Goal: Task Accomplishment & Management: Complete application form

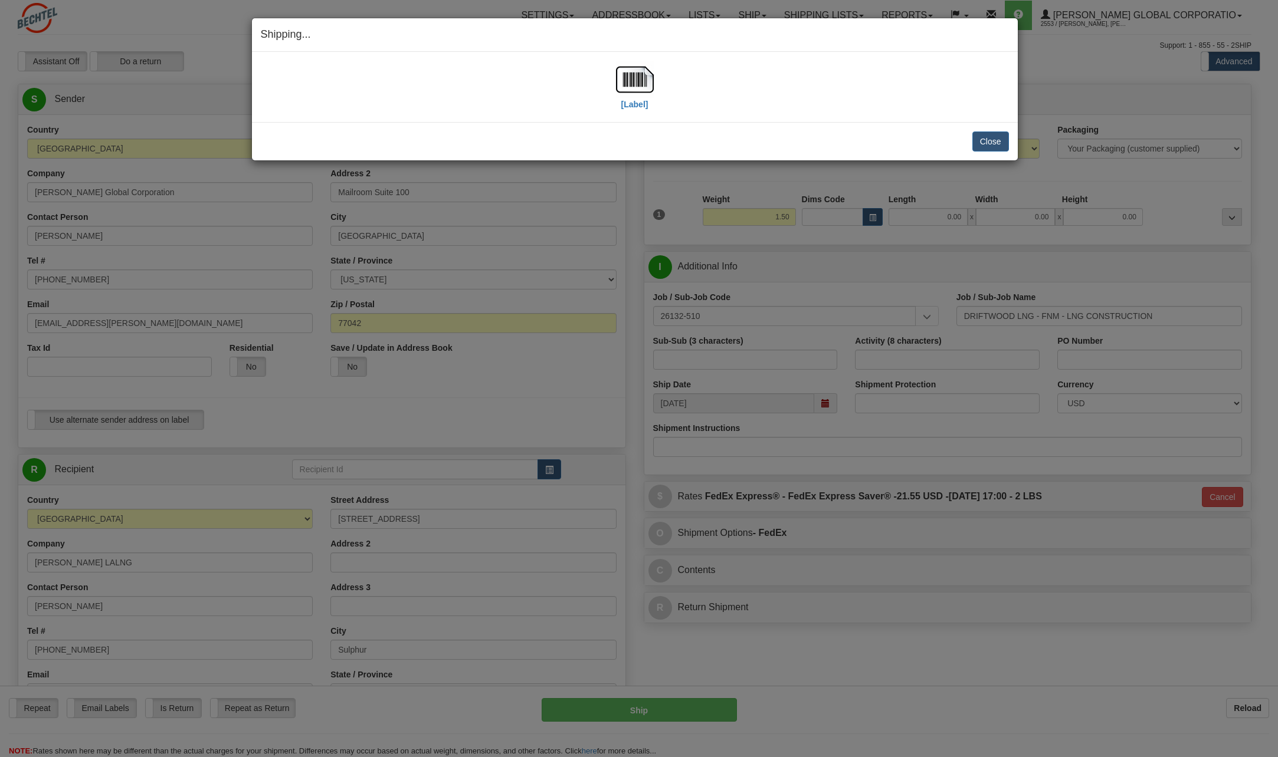
select select "LA"
click at [993, 134] on button "Close" at bounding box center [990, 142] width 37 height 20
click at [992, 143] on button "Close" at bounding box center [990, 142] width 37 height 20
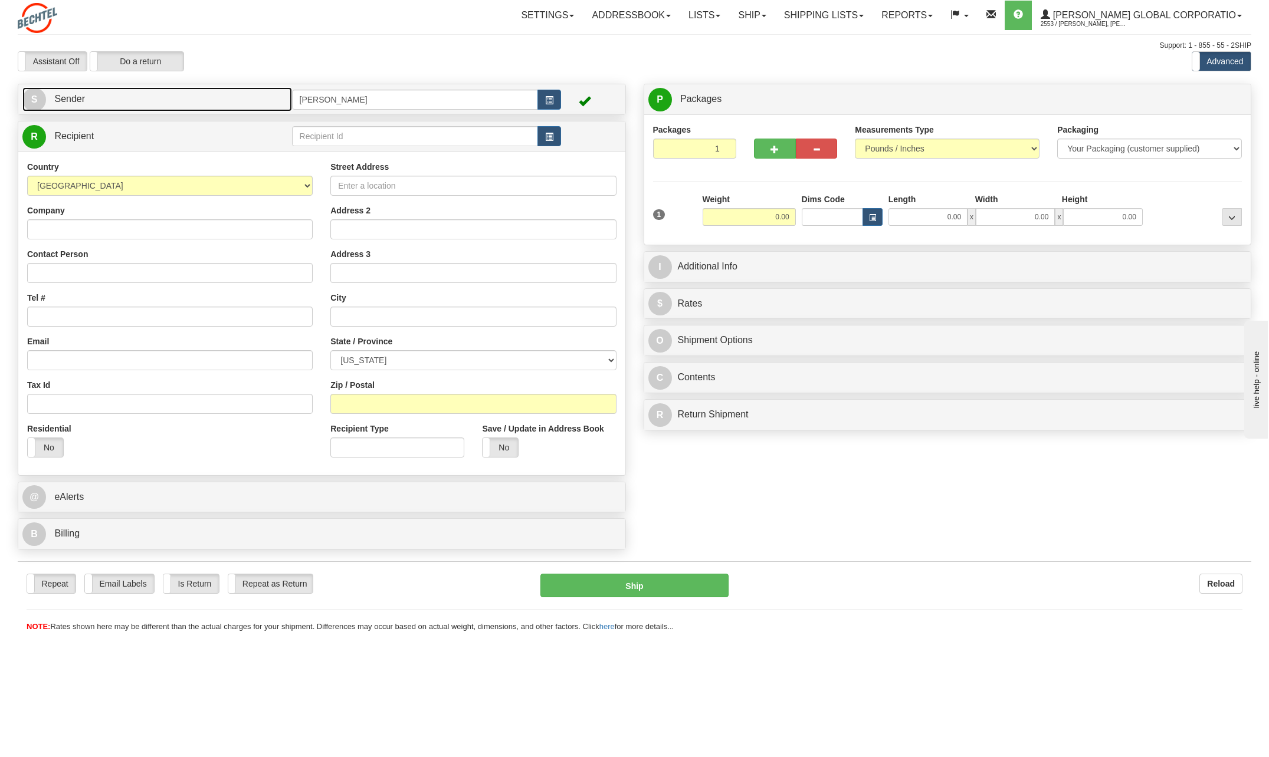
click at [42, 99] on span "S" at bounding box center [34, 100] width 24 height 24
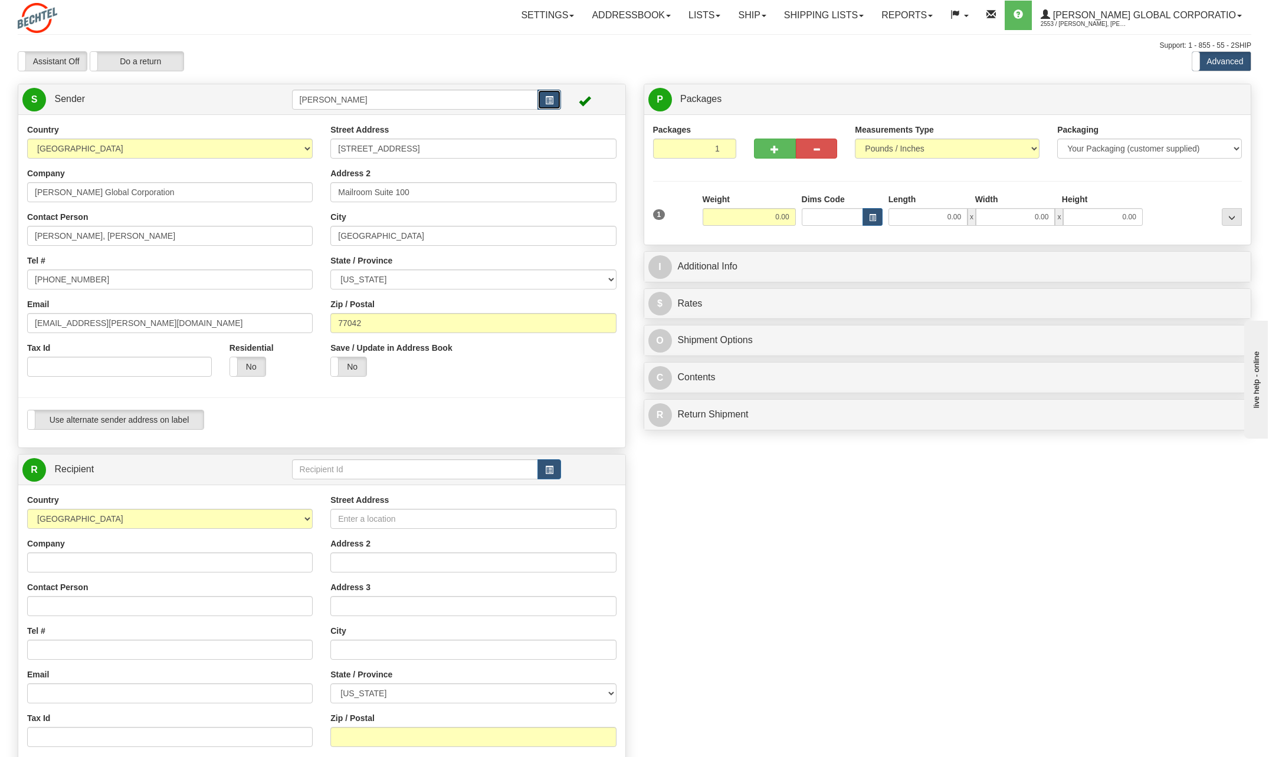
click at [546, 93] on button "button" at bounding box center [549, 100] width 24 height 20
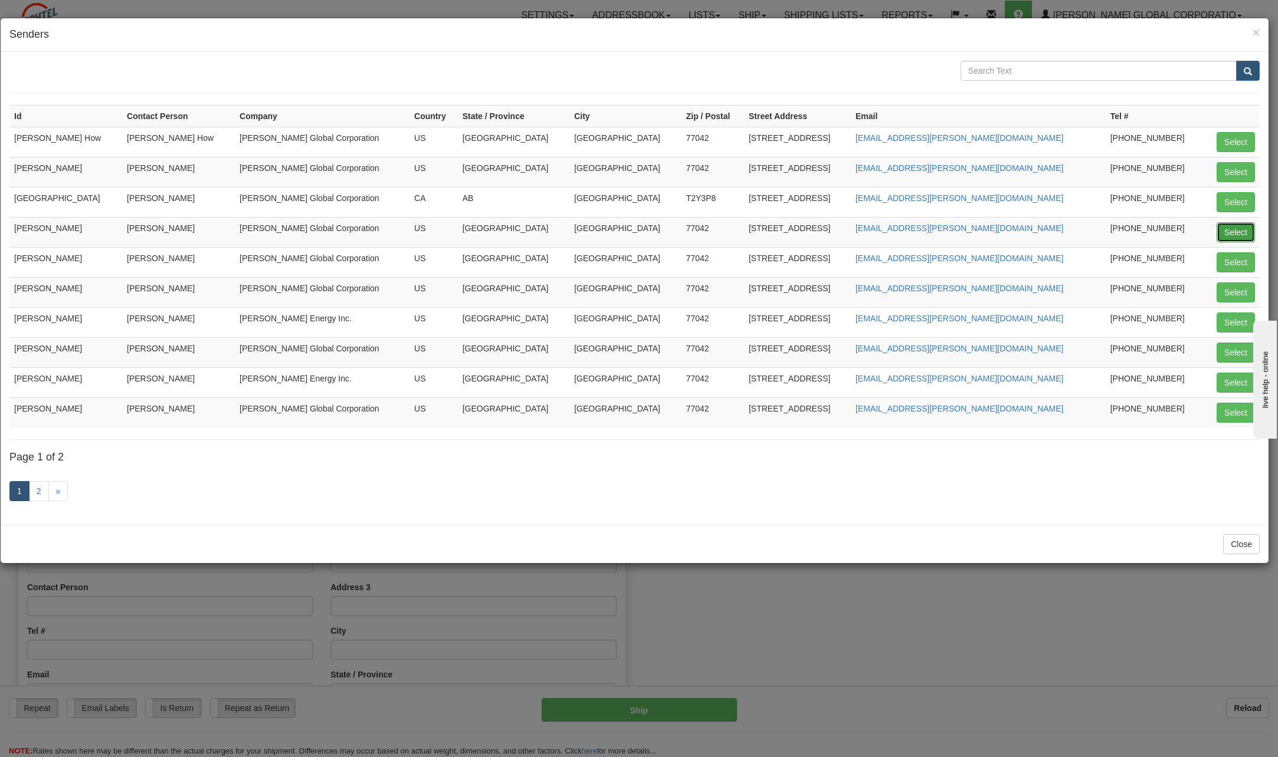
click at [1235, 229] on button "Select" at bounding box center [1235, 232] width 38 height 20
type input "[PERSON_NAME]"
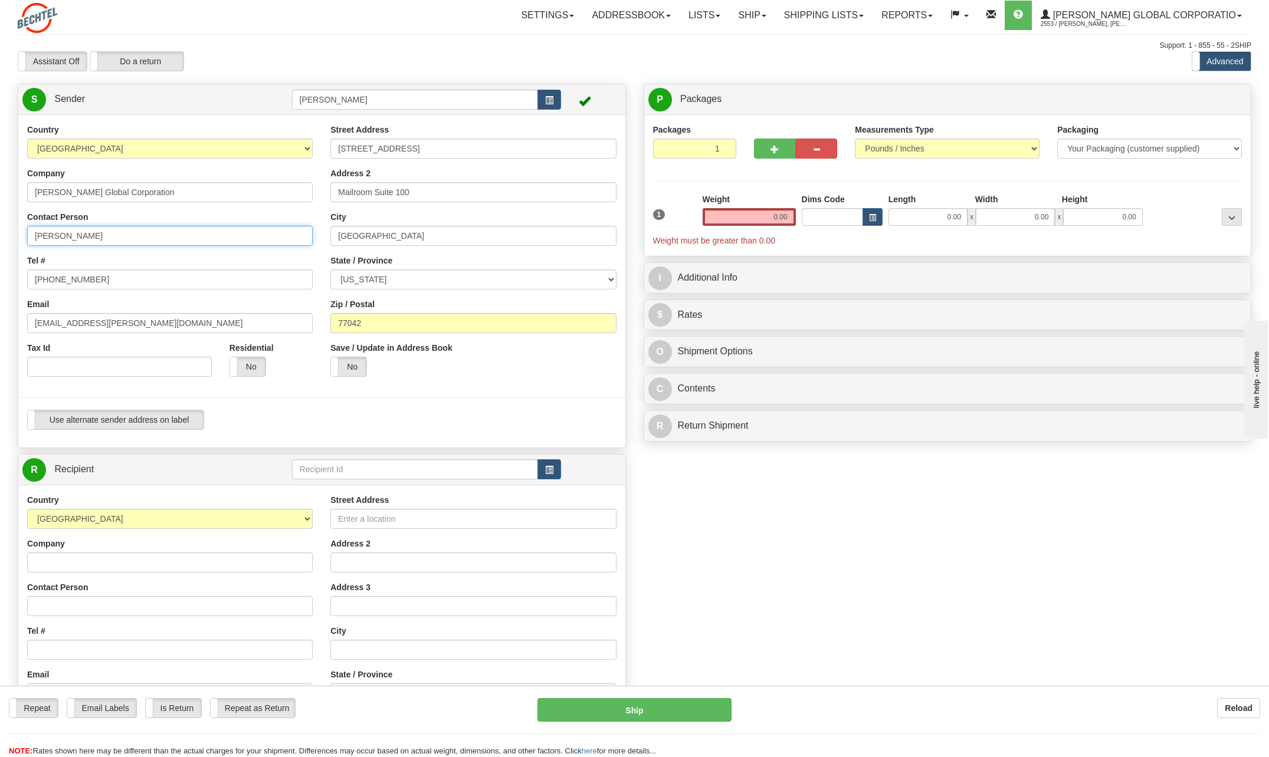
click at [127, 235] on input "[PERSON_NAME]" at bounding box center [170, 236] width 286 height 20
type input "C"
type input "[PERSON_NAME]"
click at [97, 281] on input "[PHONE_NUMBER]" at bounding box center [170, 280] width 286 height 20
type input "[PHONE_NUMBER]"
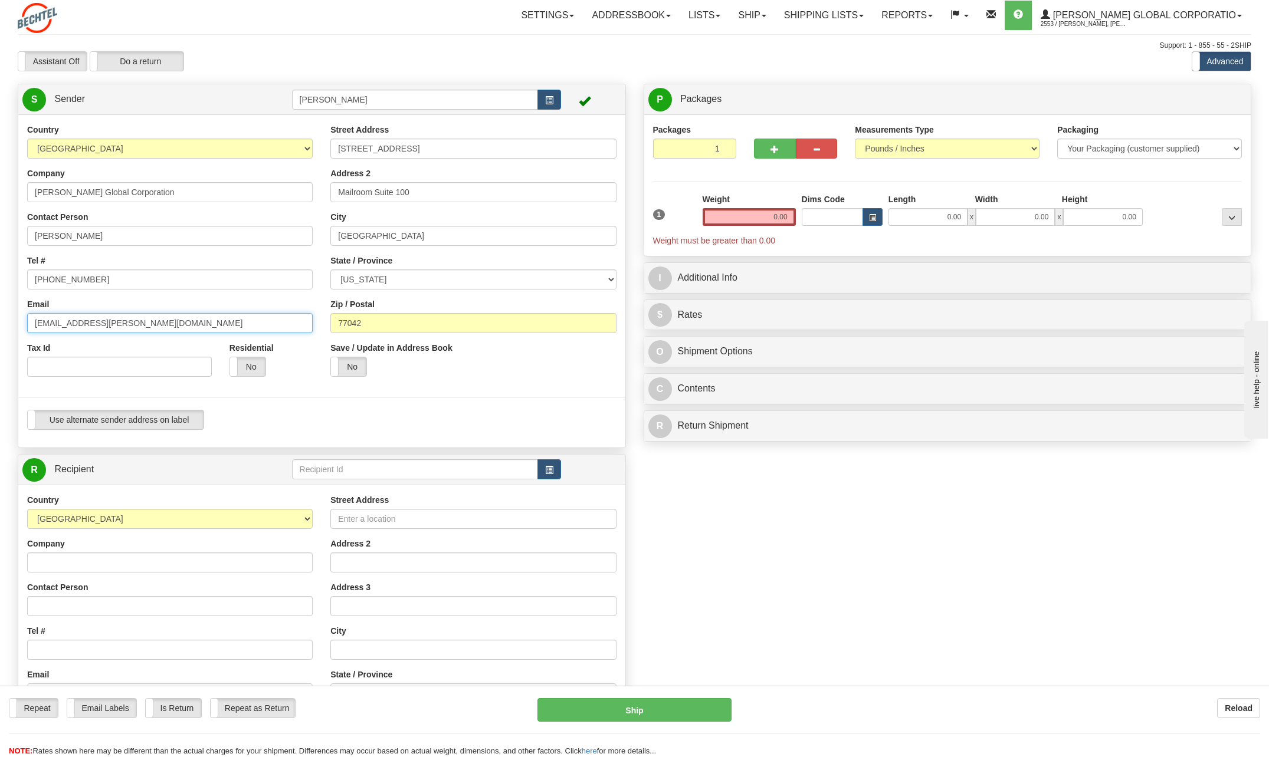
drag, startPoint x: 70, startPoint y: 320, endPoint x: 22, endPoint y: 323, distance: 48.4
click at [21, 323] on div "Country [GEOGRAPHIC_DATA] [GEOGRAPHIC_DATA] [GEOGRAPHIC_DATA] [GEOGRAPHIC_DATA]…" at bounding box center [169, 255] width 303 height 262
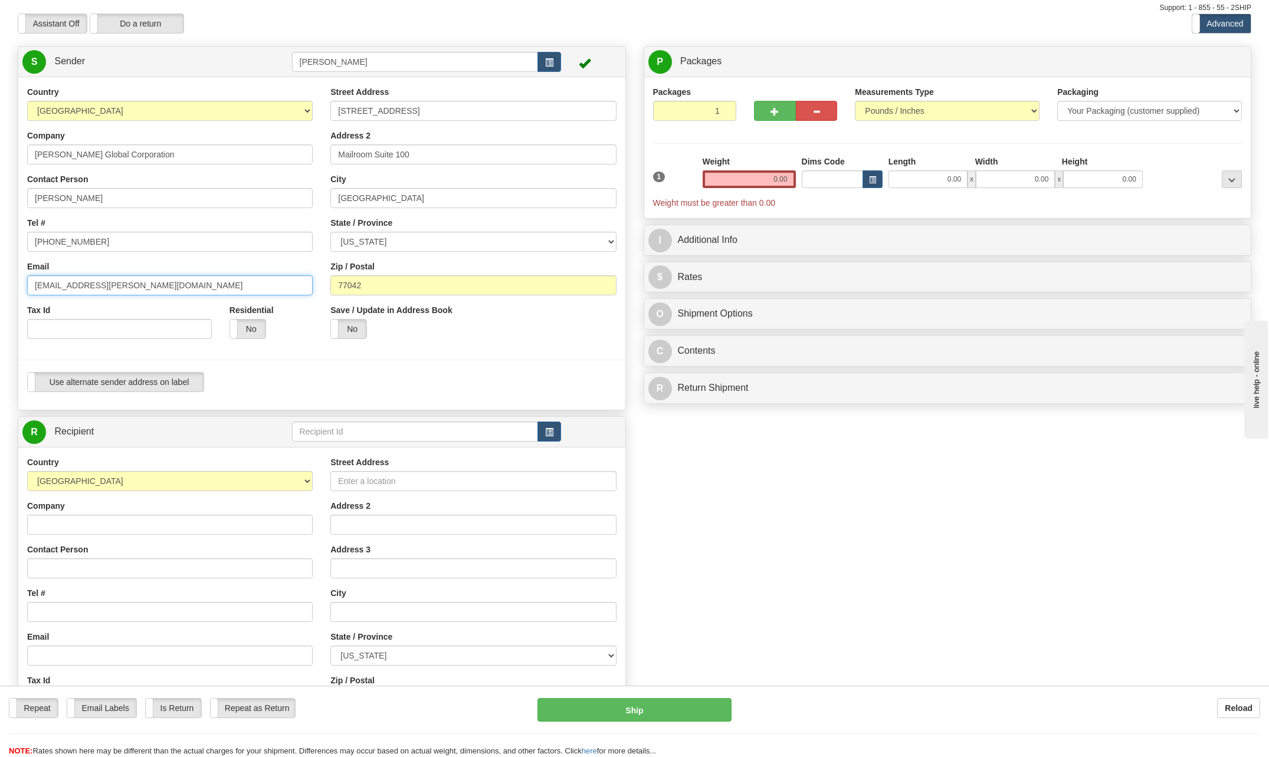
scroll to position [59, 0]
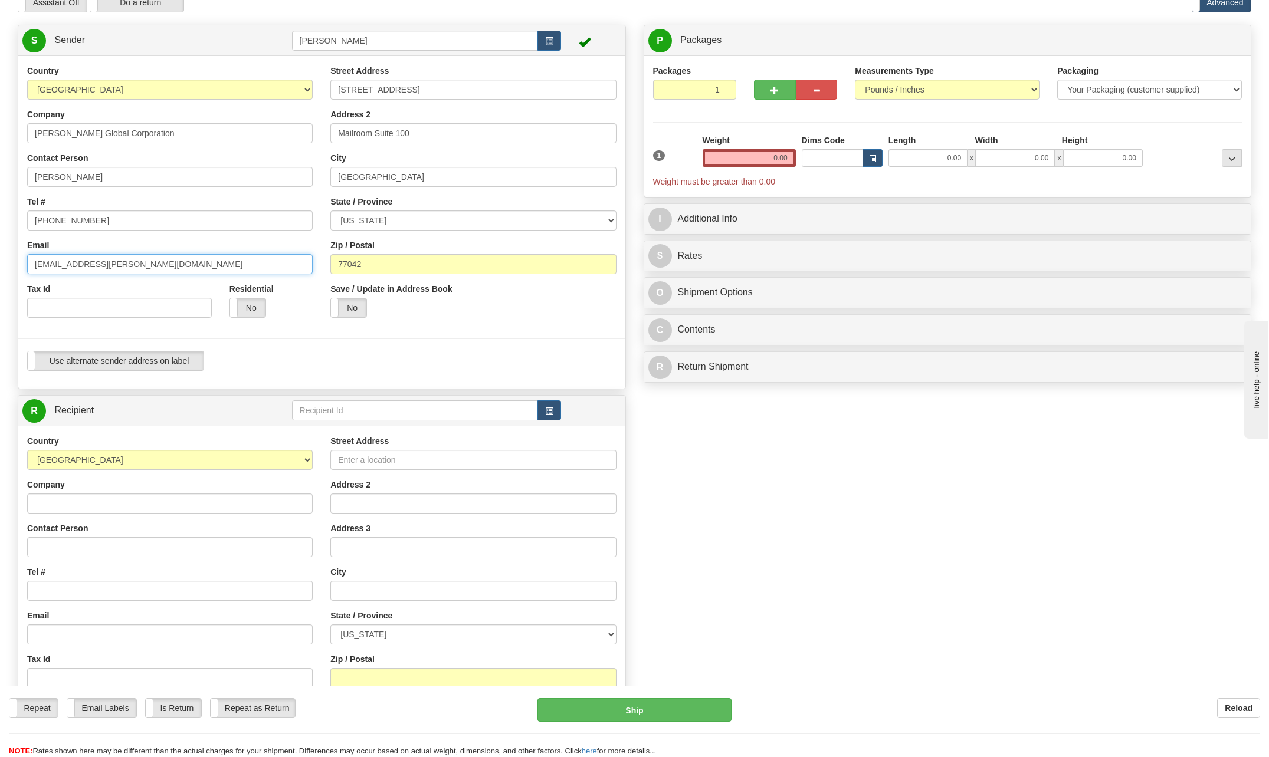
type input "[EMAIL_ADDRESS][PERSON_NAME][DOMAIN_NAME]"
click at [41, 500] on input "Company" at bounding box center [170, 504] width 286 height 20
type input "[PERSON_NAME] National Inc."
click at [283, 533] on div "Contact Person" at bounding box center [170, 540] width 286 height 35
click at [61, 552] on input "Contact Person" at bounding box center [170, 547] width 286 height 20
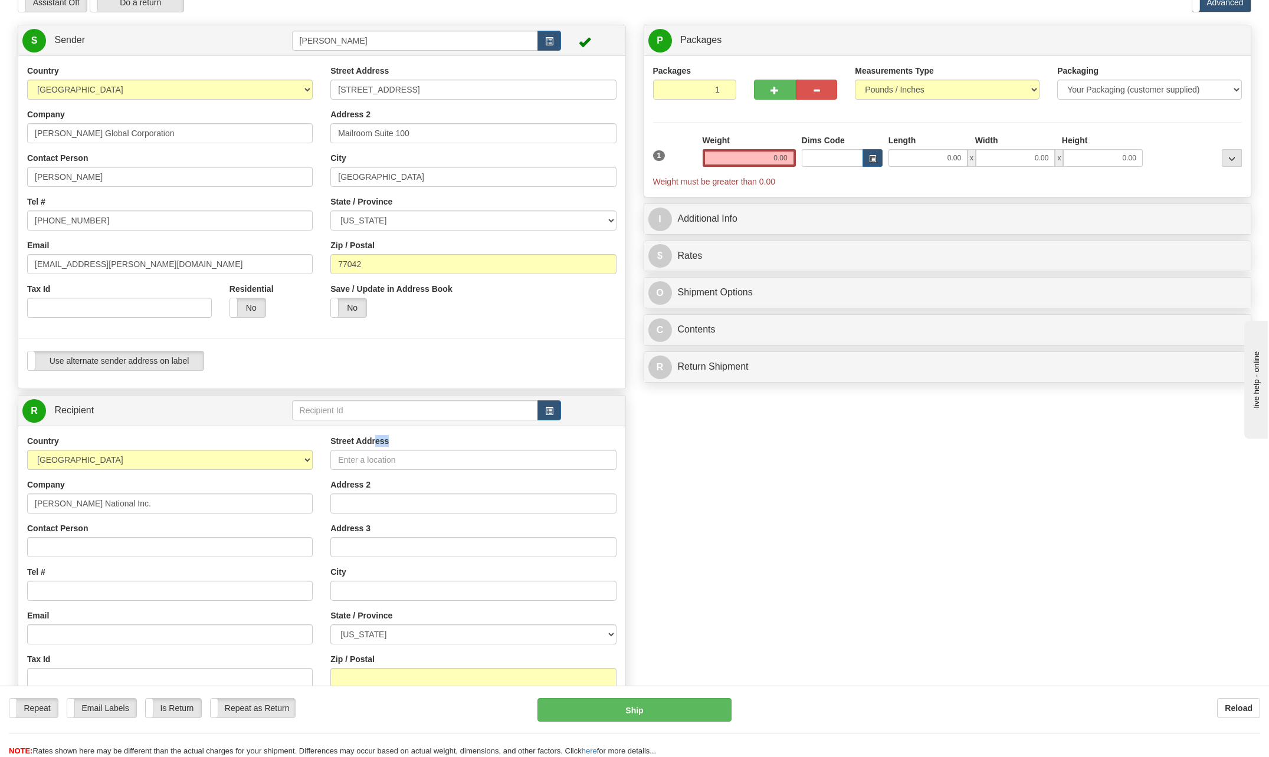
click at [375, 447] on div "Street Address" at bounding box center [473, 452] width 286 height 35
drag, startPoint x: 375, startPoint y: 447, endPoint x: 370, endPoint y: 457, distance: 10.8
click at [370, 457] on input "Street Address" at bounding box center [473, 460] width 286 height 20
type input "[STREET_ADDRESS]"
type input "[PERSON_NAME]"
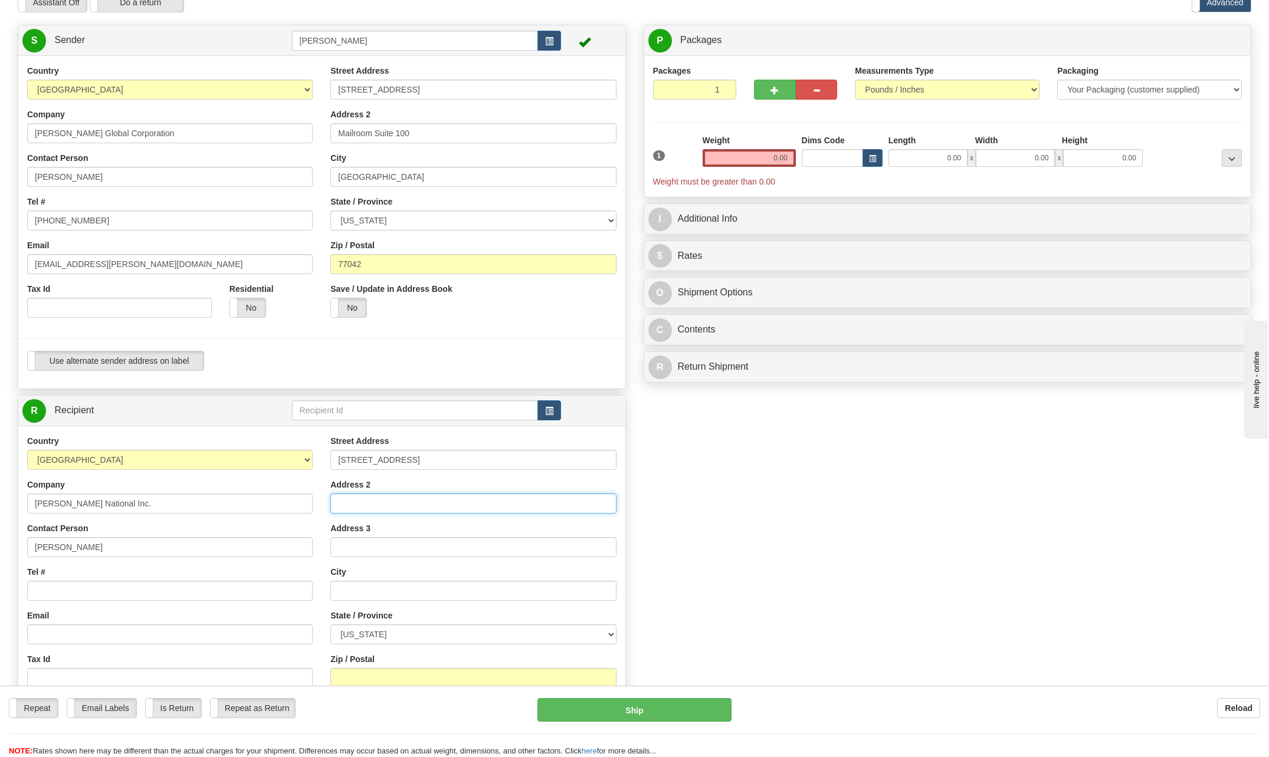
type input "# 100"
type input "[GEOGRAPHIC_DATA]"
select select "TN"
type input "37830"
type input "[EMAIL_ADDRESS][PERSON_NAME][DOMAIN_NAME]"
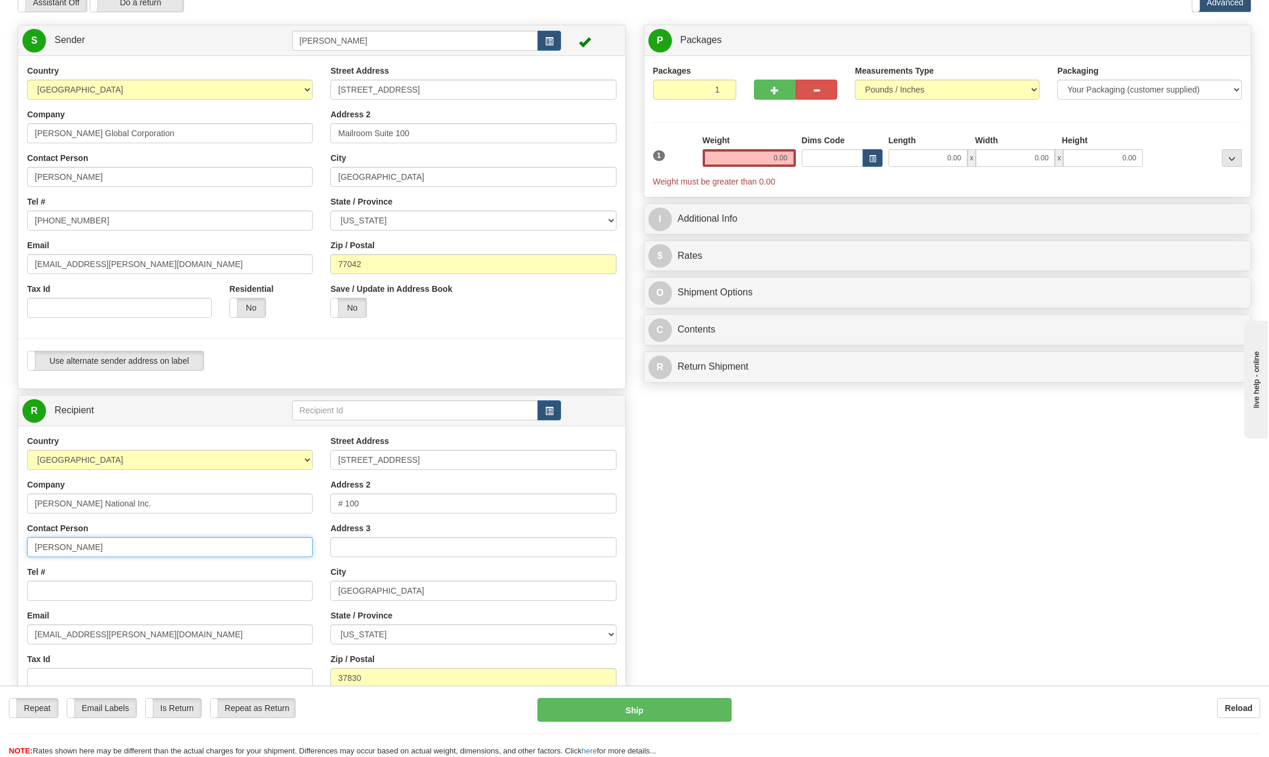
click at [106, 547] on input "[PERSON_NAME]" at bounding box center [170, 547] width 286 height 20
type input "R"
type input "[PERSON_NAME]"
click at [264, 566] on div "Tel #" at bounding box center [170, 583] width 286 height 35
click at [83, 589] on input "Tel #" at bounding box center [170, 591] width 286 height 20
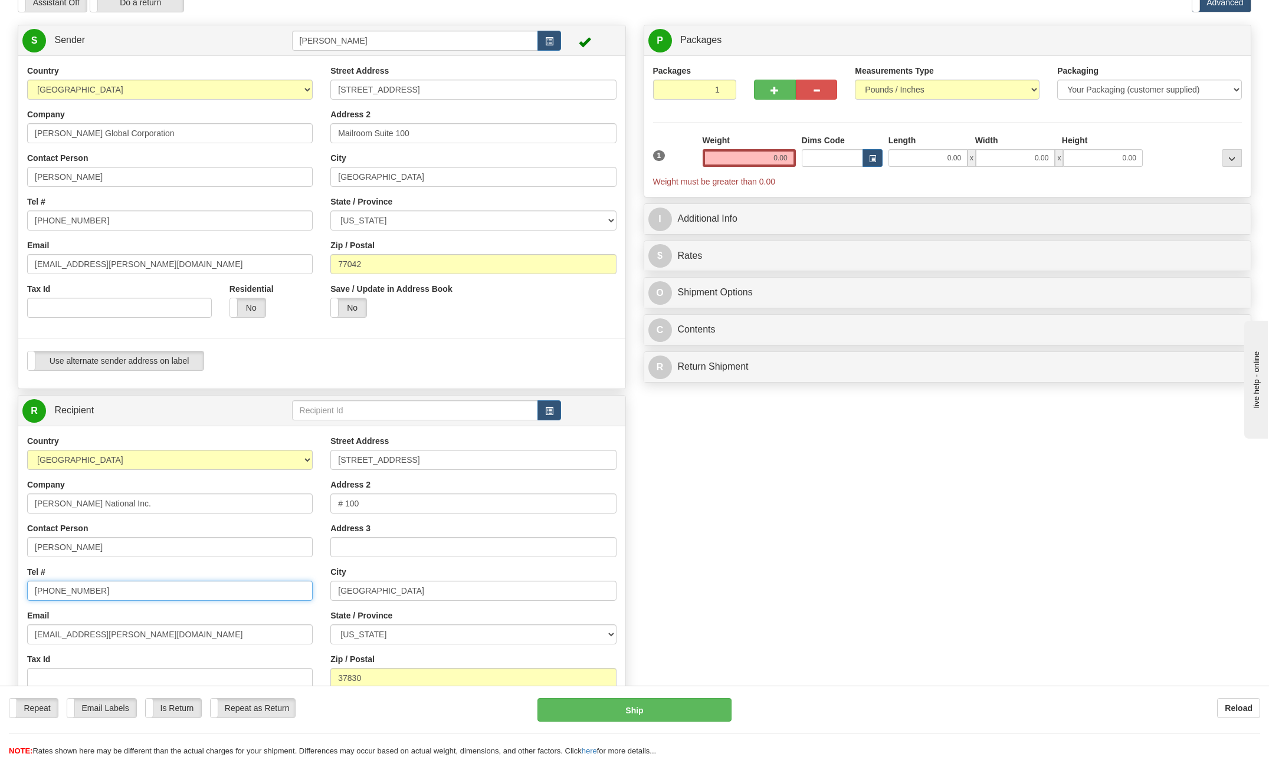
type input "[PHONE_NUMBER]"
click at [203, 538] on input "[PERSON_NAME]" at bounding box center [170, 547] width 286 height 20
click at [801, 610] on div "Create a label for the return Create Pickup Without Label S" at bounding box center [634, 427] width 1251 height 805
drag, startPoint x: 63, startPoint y: 633, endPoint x: 21, endPoint y: 635, distance: 42.0
click at [21, 635] on div "Country [GEOGRAPHIC_DATA] [GEOGRAPHIC_DATA] [GEOGRAPHIC_DATA] [GEOGRAPHIC_DATA]…" at bounding box center [169, 588] width 303 height 306
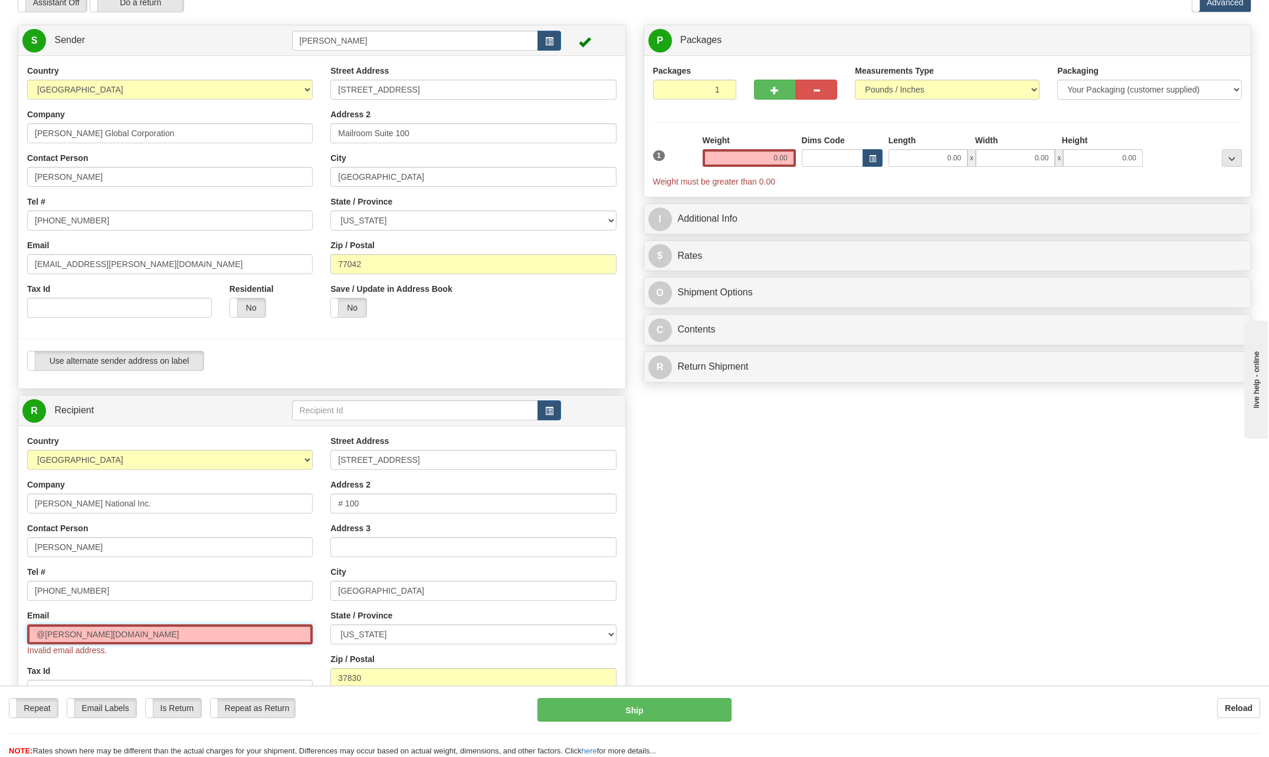
click at [35, 634] on input "@[PERSON_NAME][DOMAIN_NAME]" at bounding box center [170, 635] width 286 height 20
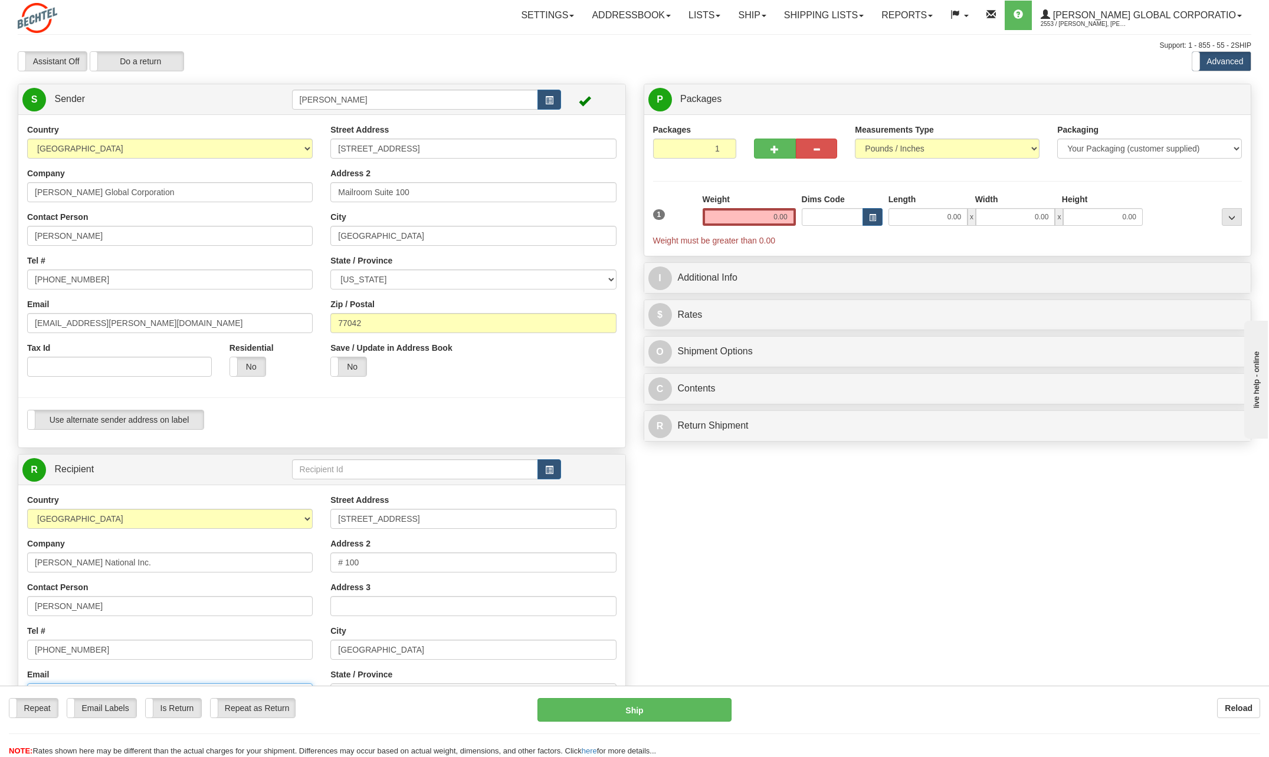
type input "[EMAIL_ADDRESS][PERSON_NAME][DOMAIN_NAME]"
click at [383, 561] on input "# 100" at bounding box center [473, 563] width 286 height 20
type input "#"
type input "c"
type input "Contracts Department"
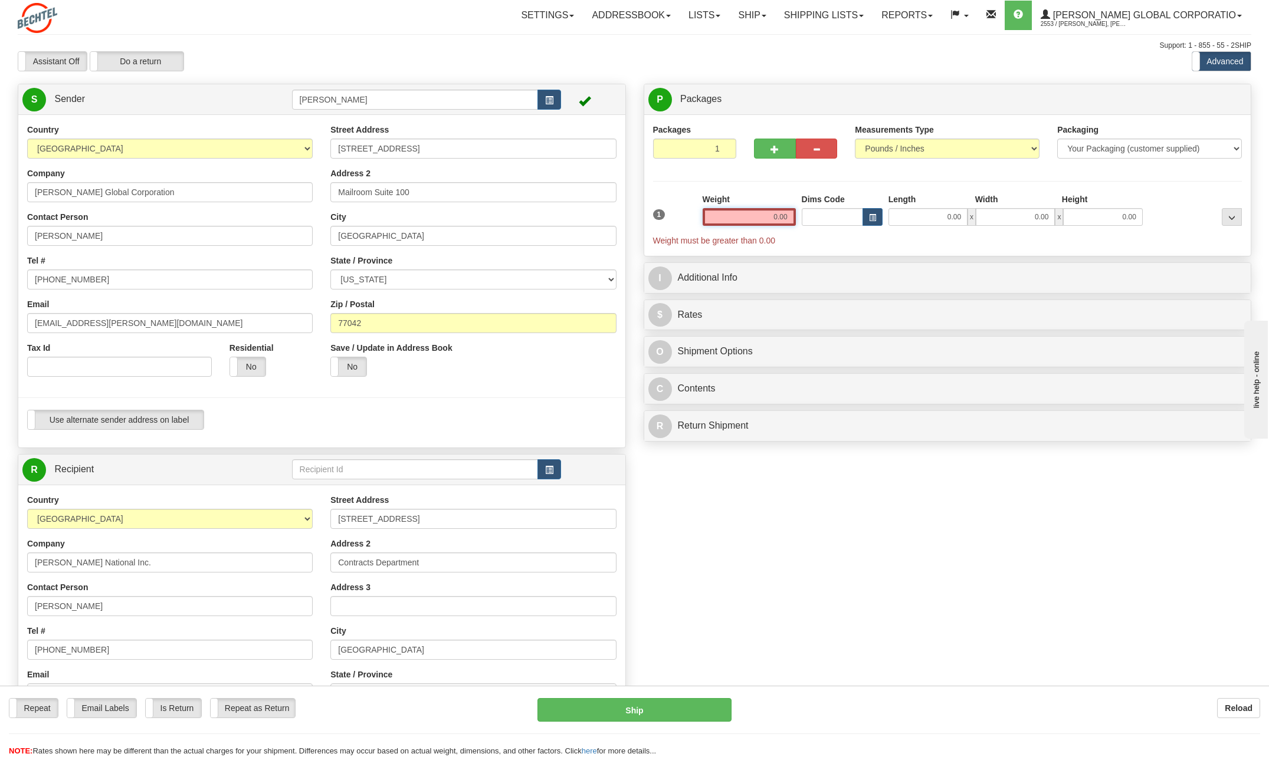
drag, startPoint x: 767, startPoint y: 219, endPoint x: 956, endPoint y: 208, distance: 189.1
click at [956, 208] on div "1 Weight 0.00 Dims Code 0.00" at bounding box center [947, 220] width 595 height 53
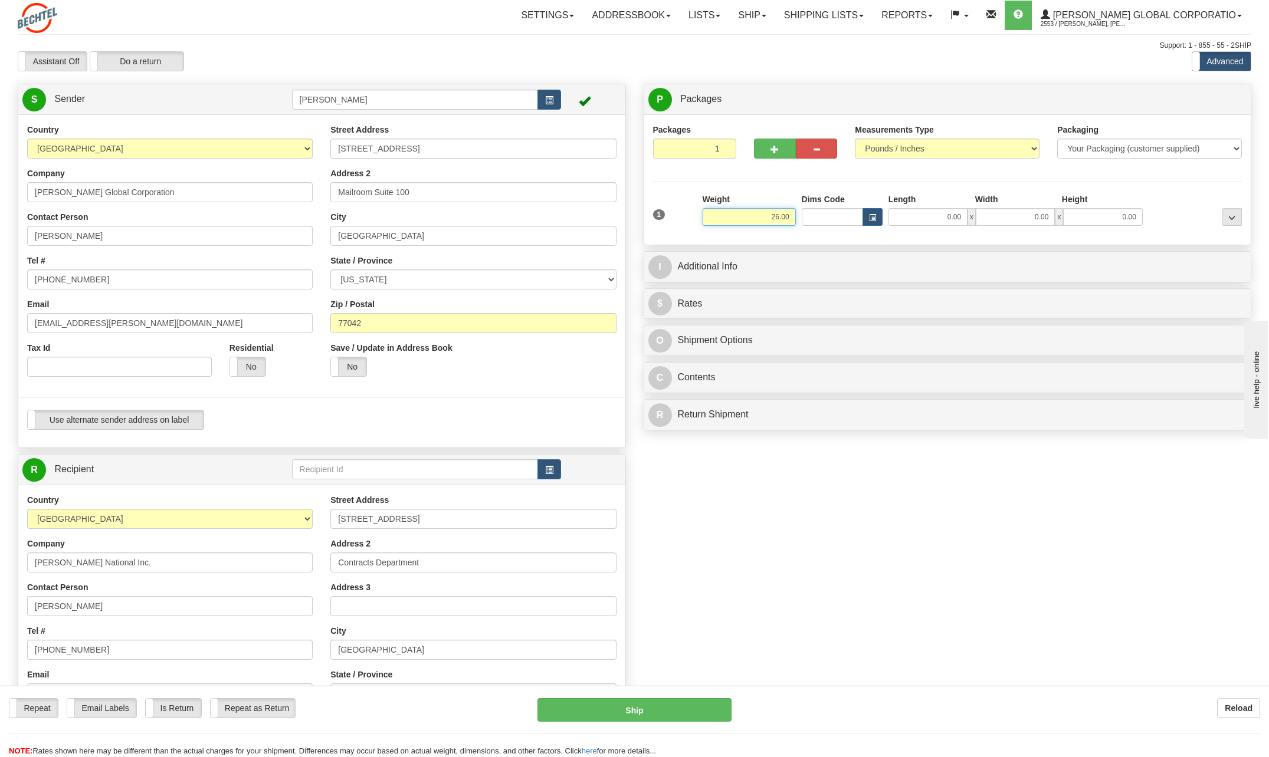
type input "26.00"
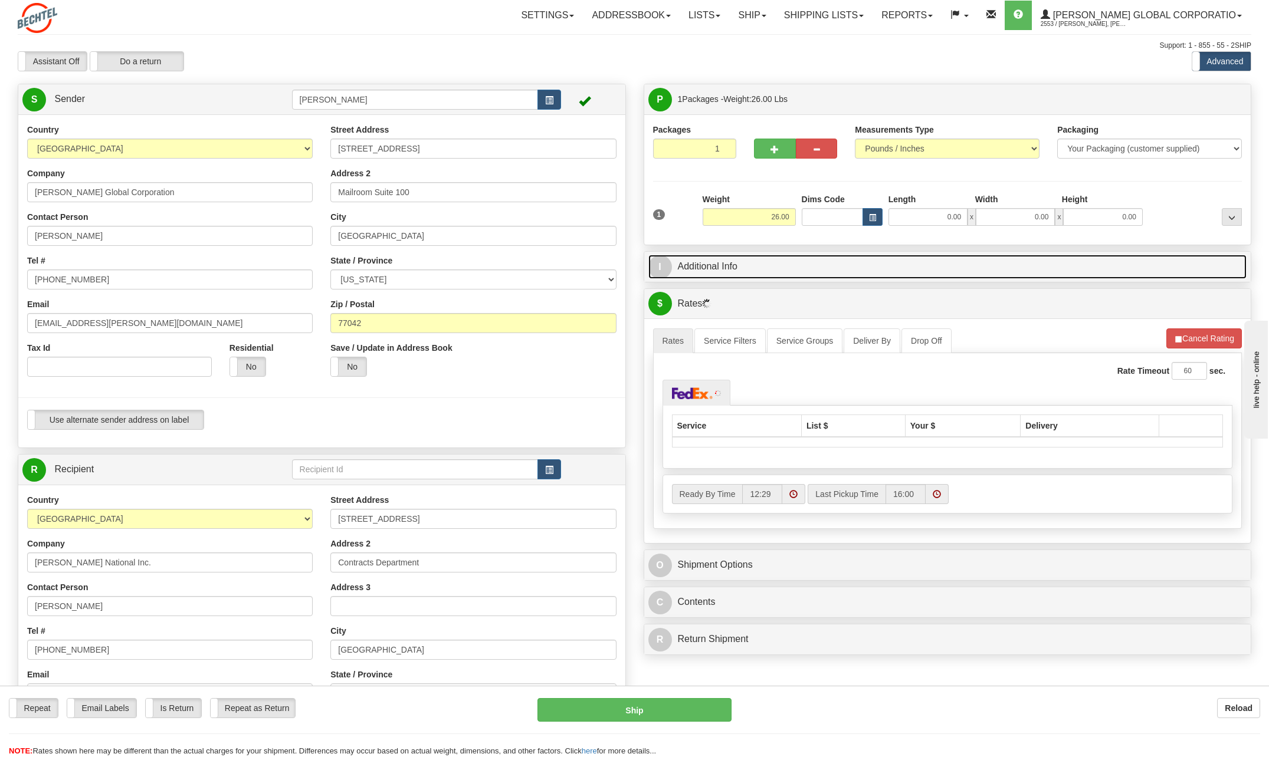
click at [653, 261] on span "I" at bounding box center [660, 267] width 24 height 24
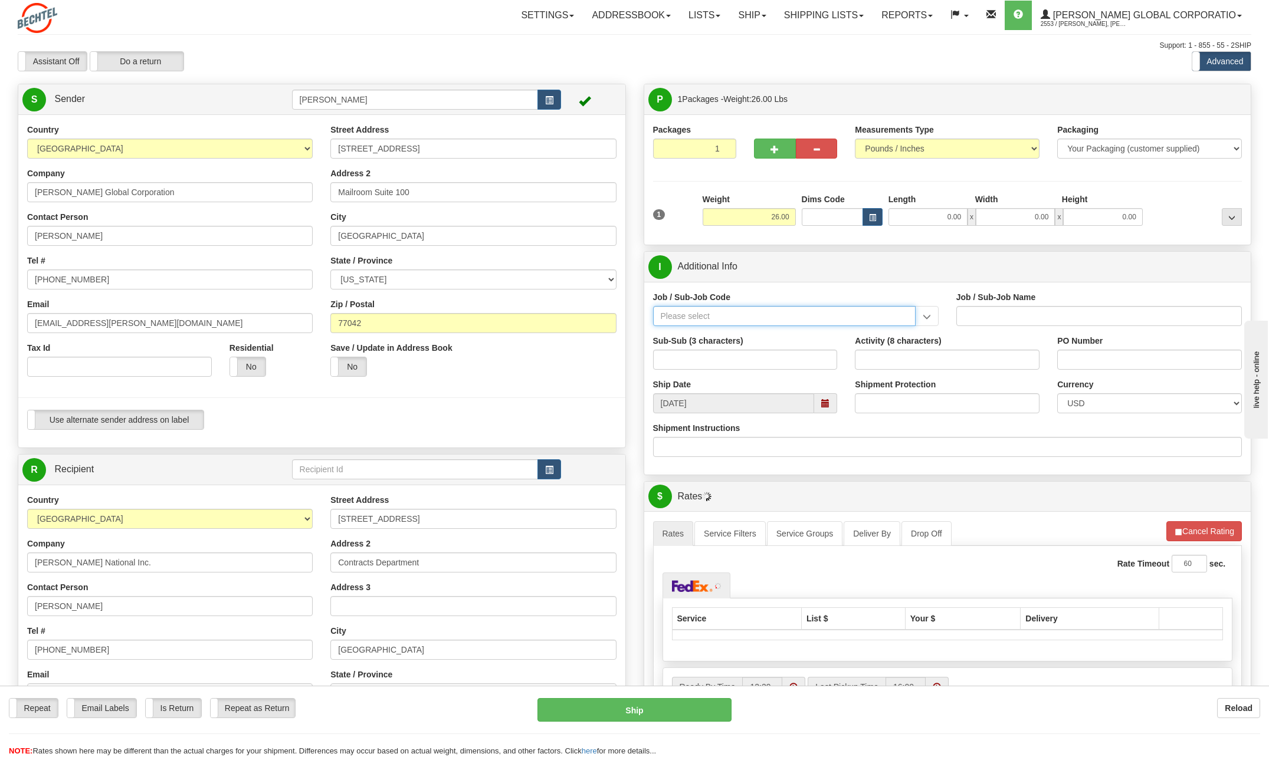
click at [709, 321] on input "Job / Sub-Job Code" at bounding box center [784, 316] width 263 height 20
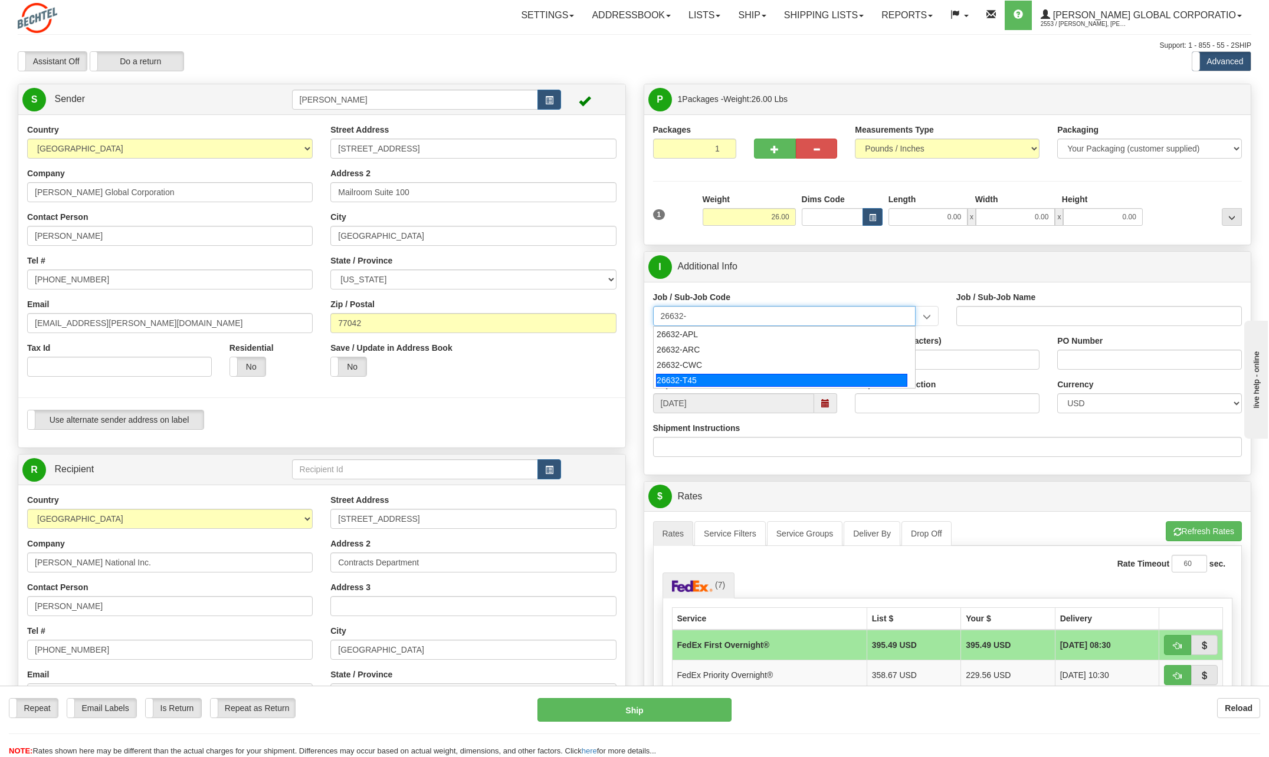
click at [694, 382] on div "26632-T45" at bounding box center [781, 380] width 251 height 13
type input "26632-T45"
type input "RIO GRANDE TRAIN 4 FEED - TRAIN 4/5 PRICE REFRESH"
type input "26632-T45"
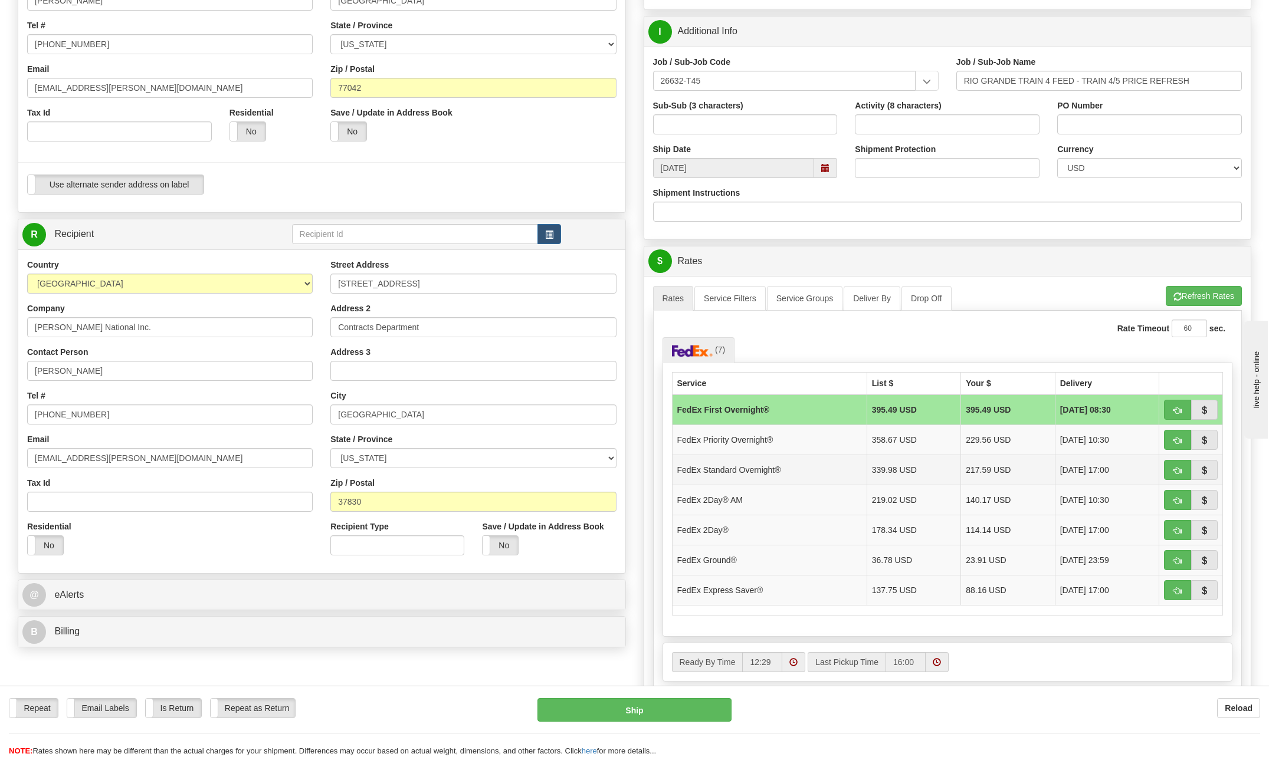
scroll to position [177, 0]
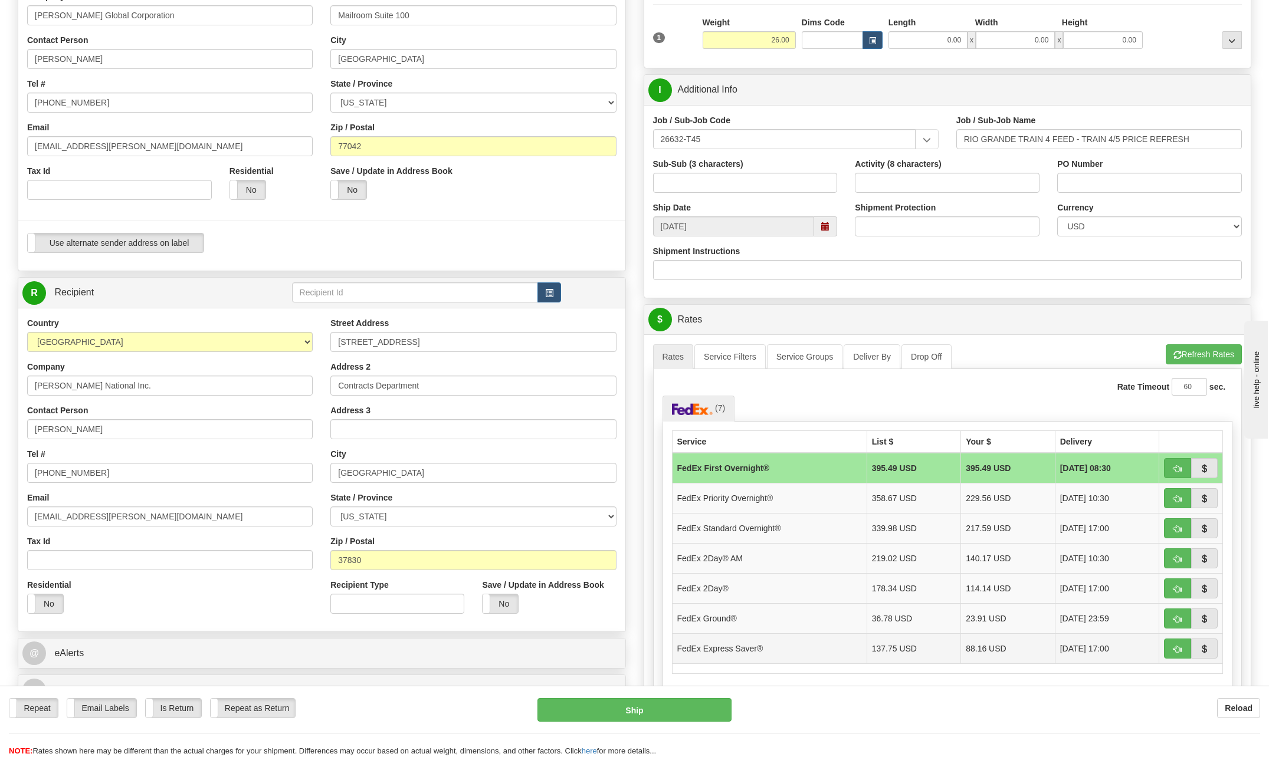
click at [765, 645] on td "FedEx Express Saver®" at bounding box center [769, 649] width 195 height 30
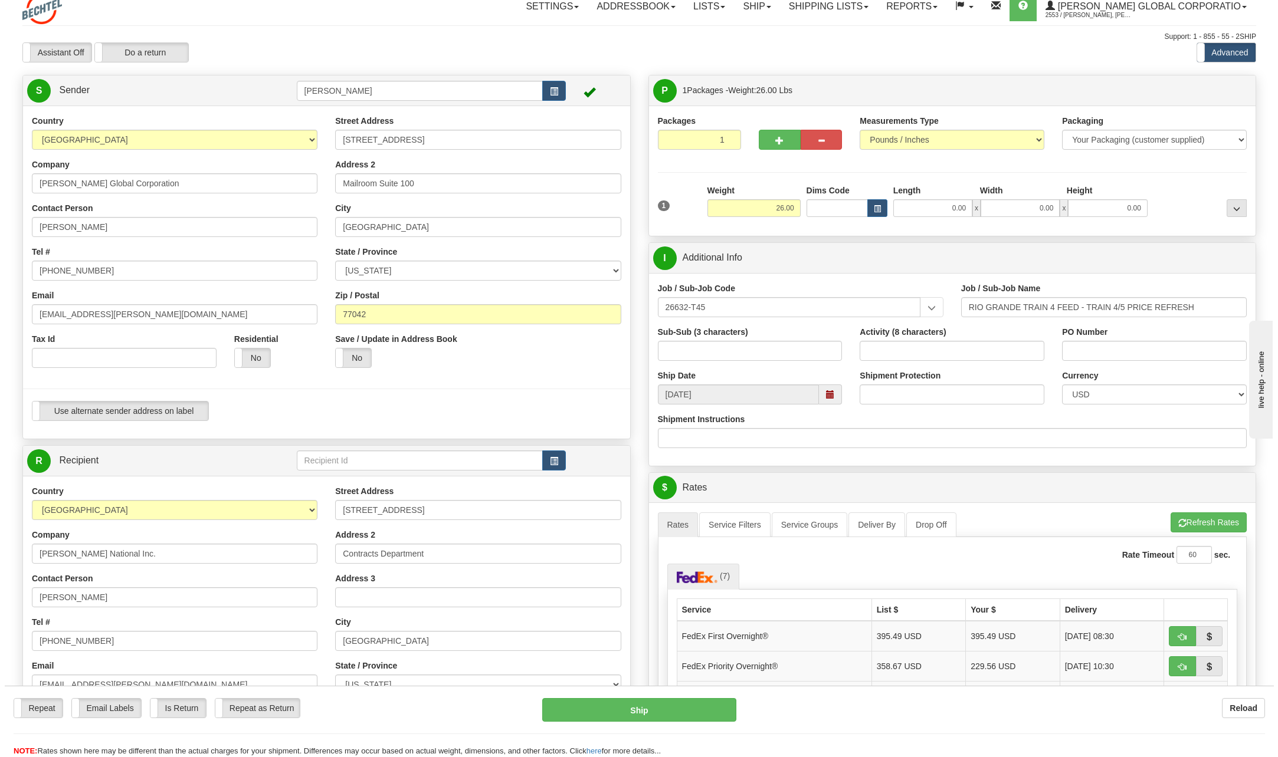
scroll to position [0, 0]
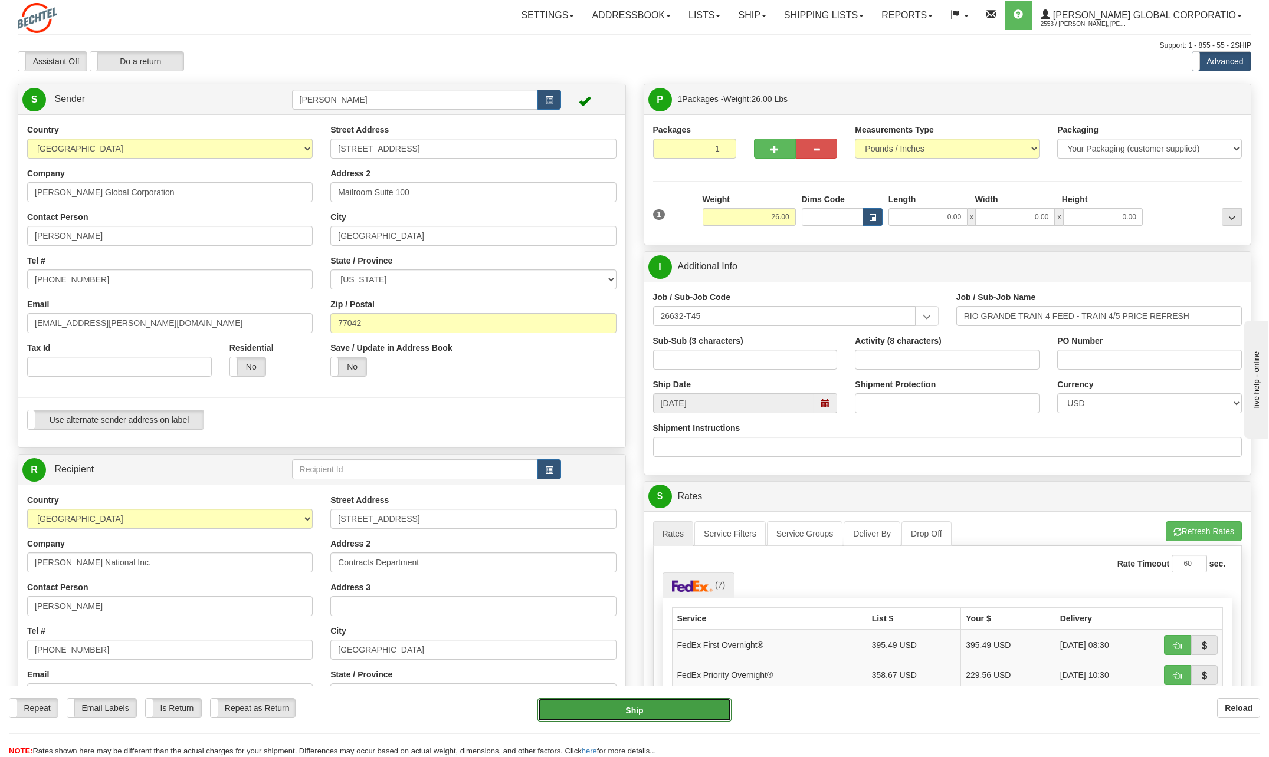
click at [669, 710] on button "Ship" at bounding box center [634, 710] width 194 height 24
type input "20"
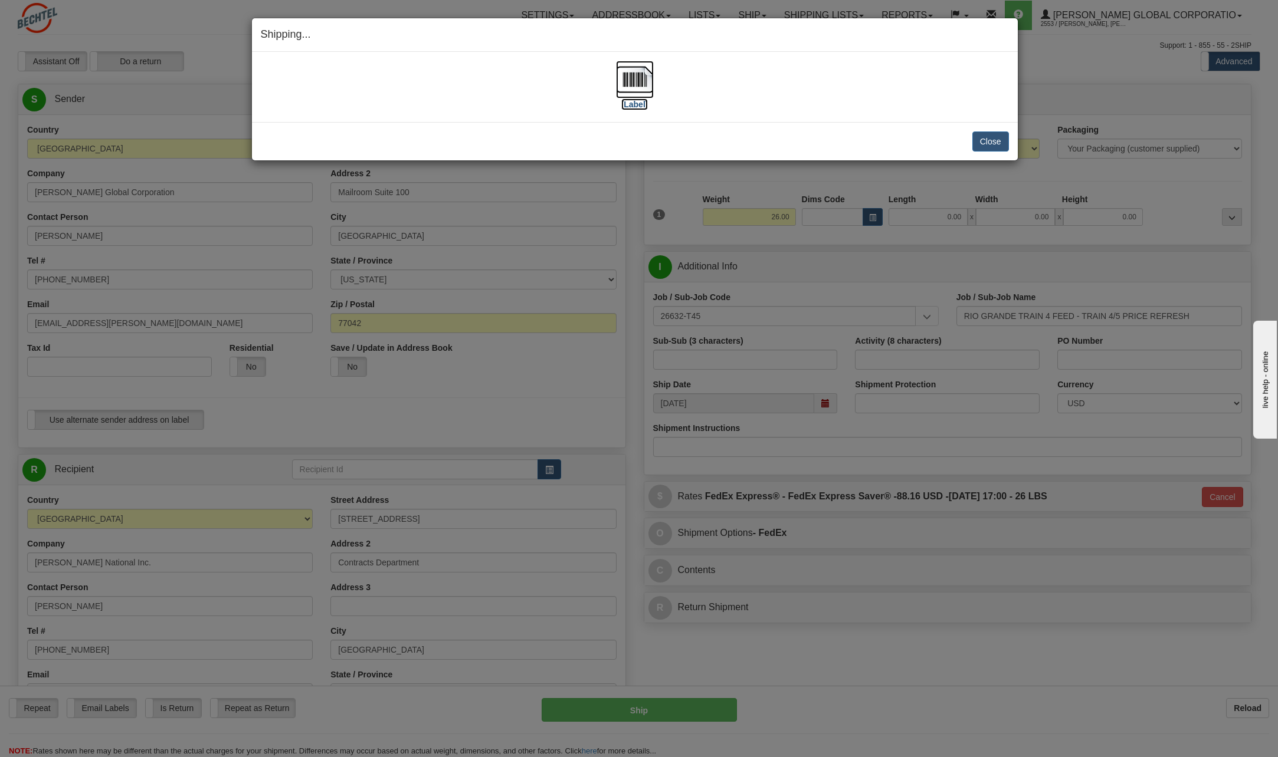
click at [638, 79] on img at bounding box center [635, 80] width 38 height 38
